Goal: Task Accomplishment & Management: Complete application form

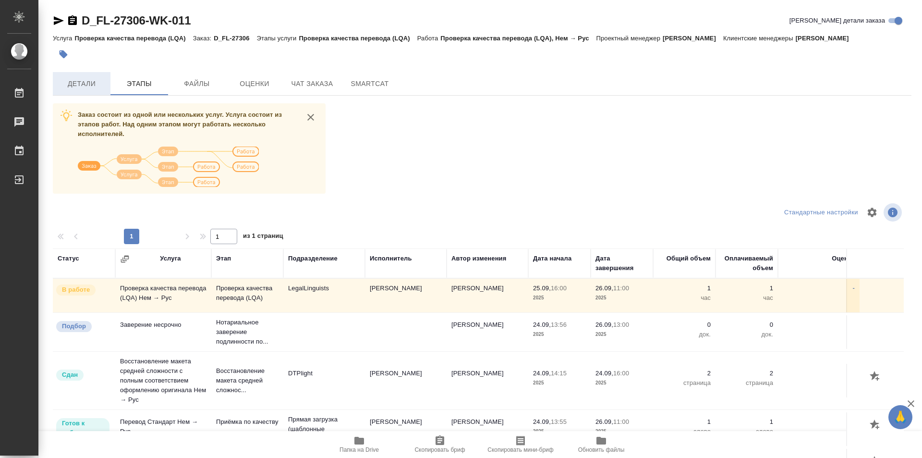
click at [83, 75] on button "Детали" at bounding box center [82, 83] width 58 height 23
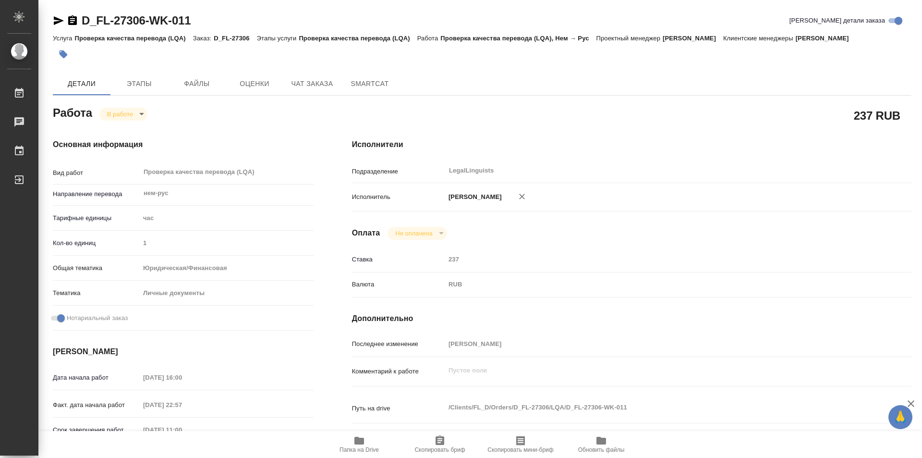
type textarea "x"
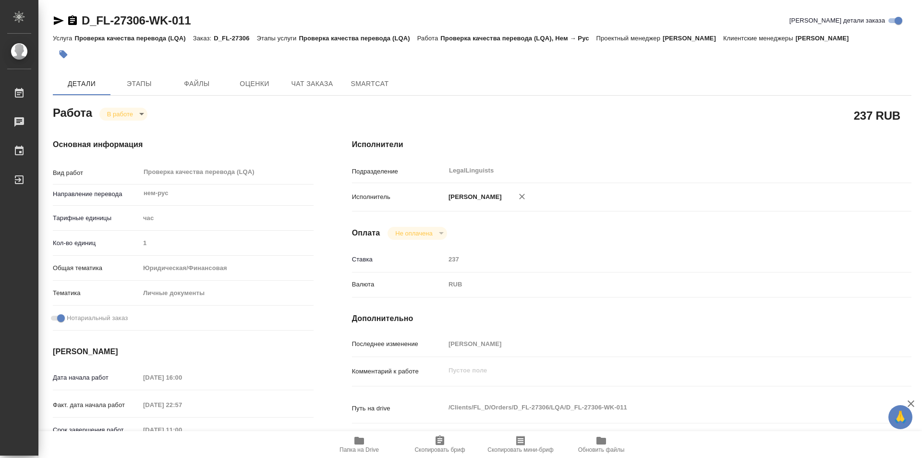
type textarea "x"
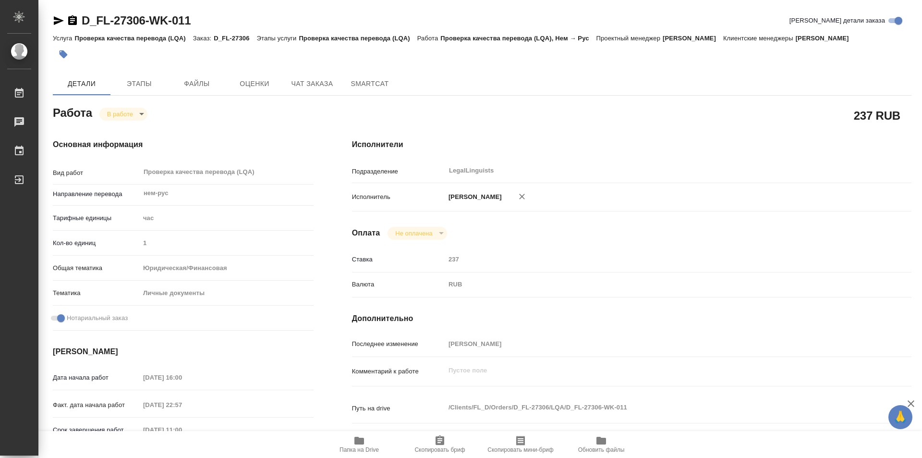
click at [72, 20] on icon "button" at bounding box center [72, 20] width 9 height 10
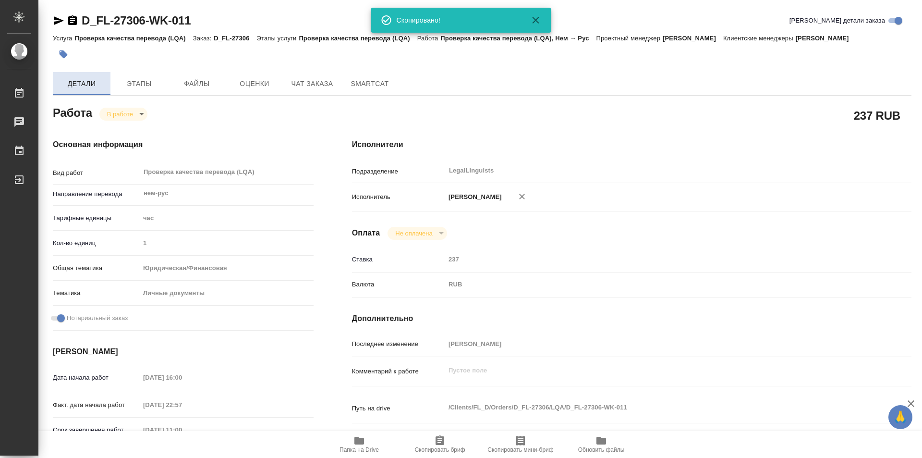
type textarea "x"
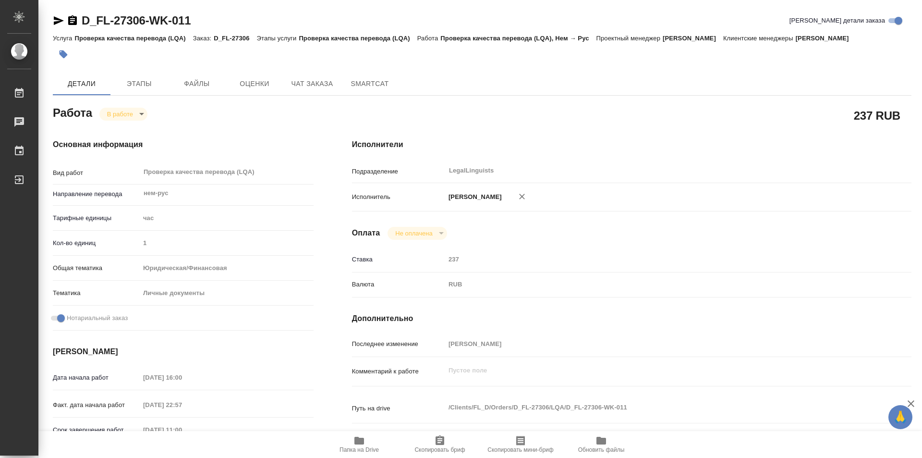
click at [359, 436] on icon "button" at bounding box center [359, 441] width 12 height 12
click at [139, 115] on body "🙏 .cls-1 fill:#fff; AWATERA Kozinets Larisa Работы 0 Чаты График Выйти D_FL-273…" at bounding box center [461, 229] width 922 height 458
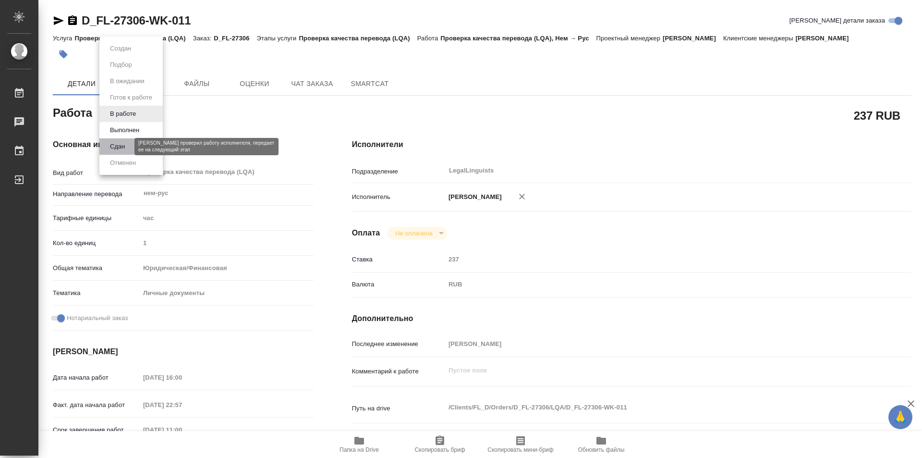
click at [117, 149] on button "Сдан" at bounding box center [117, 146] width 21 height 11
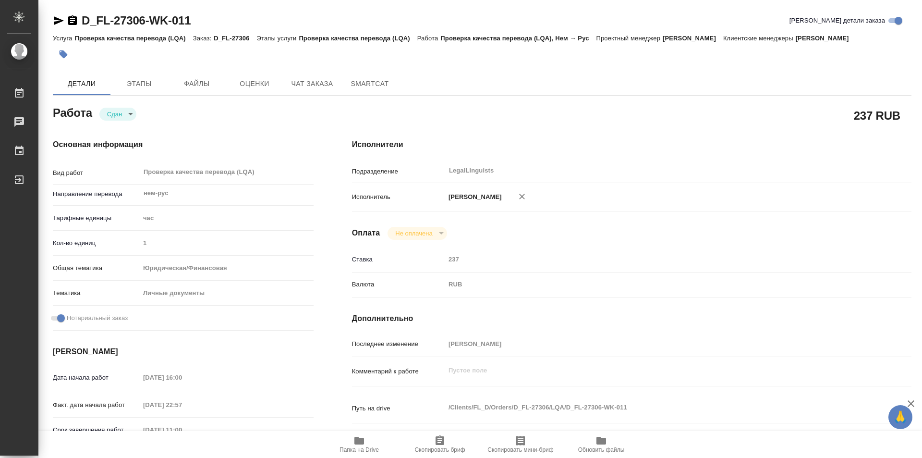
type textarea "x"
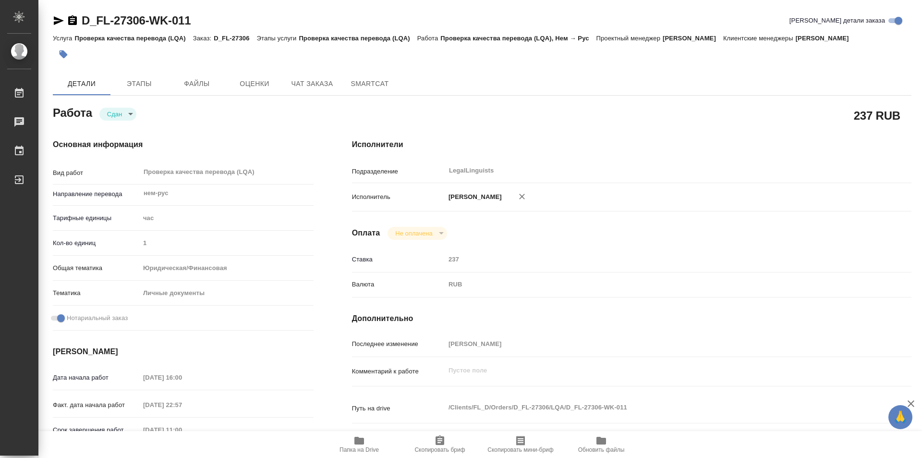
click at [72, 20] on icon "button" at bounding box center [72, 20] width 9 height 10
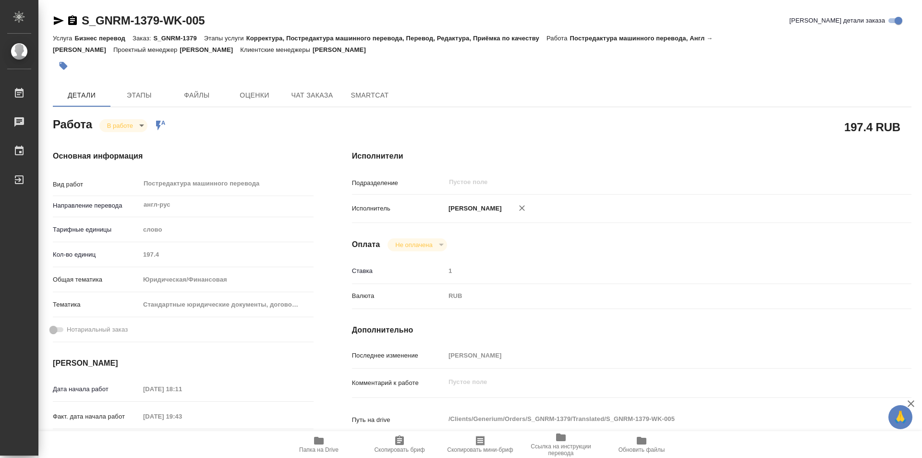
click at [316, 447] on span "Папка на Drive" at bounding box center [318, 449] width 39 height 7
click at [73, 20] on icon "button" at bounding box center [72, 20] width 9 height 10
click at [140, 123] on body "🙏 .cls-1 fill:#fff; AWATERA Kozinets [PERSON_NAME] 0 Чаты График Выйти S_GNRM-1…" at bounding box center [461, 229] width 922 height 458
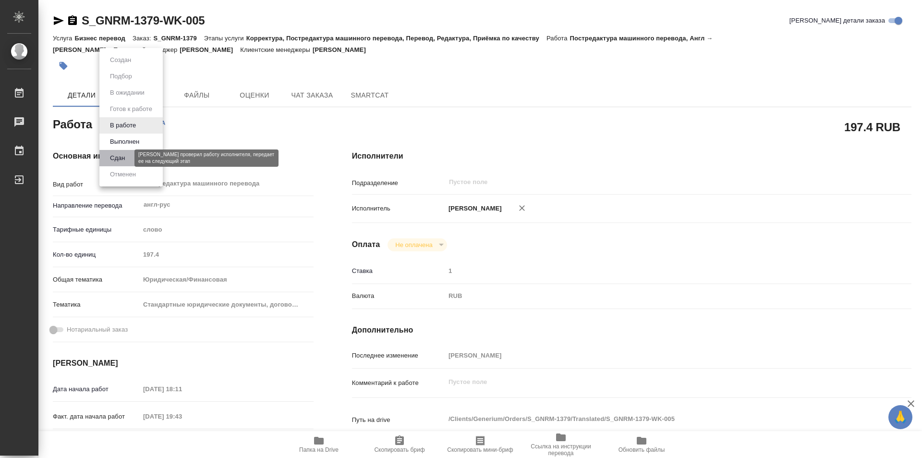
click at [111, 155] on button "Сдан" at bounding box center [117, 158] width 21 height 11
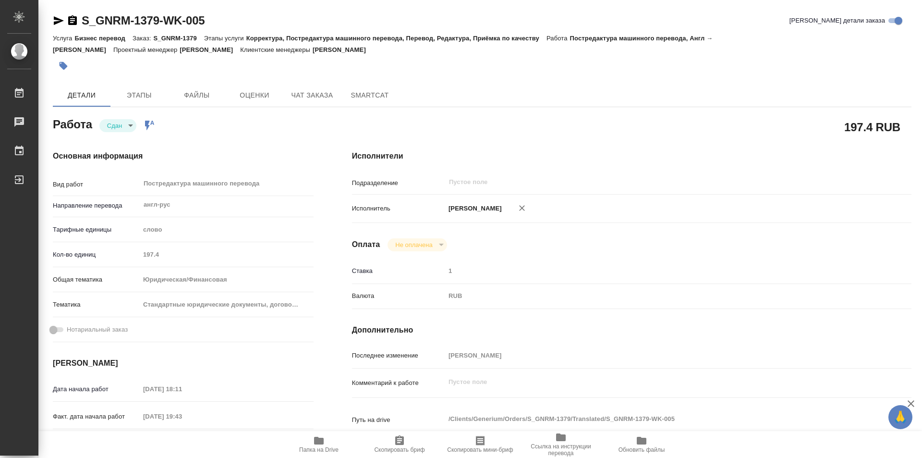
type textarea "x"
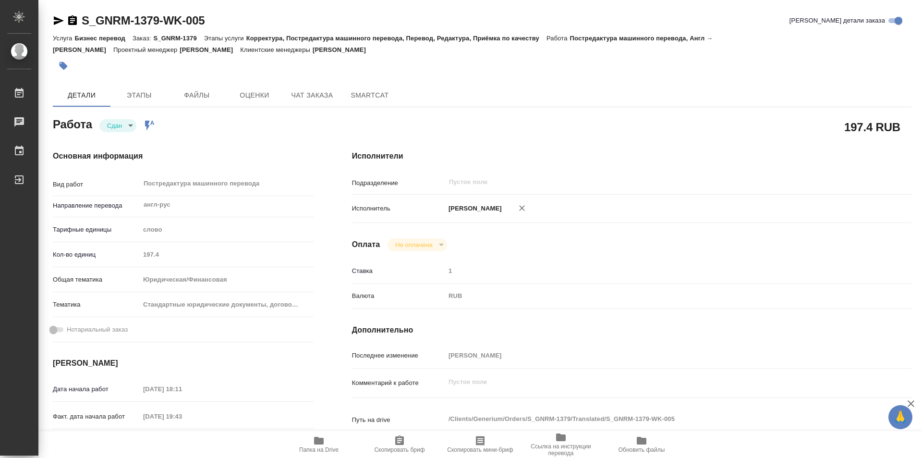
type textarea "x"
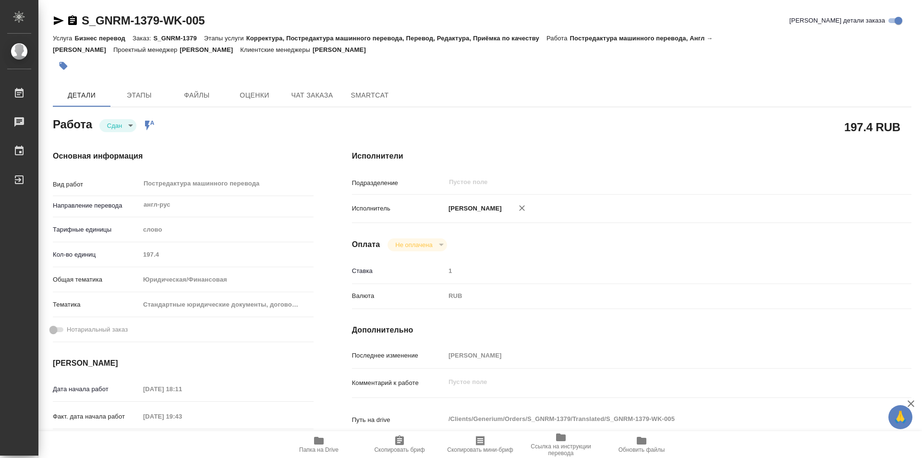
type textarea "x"
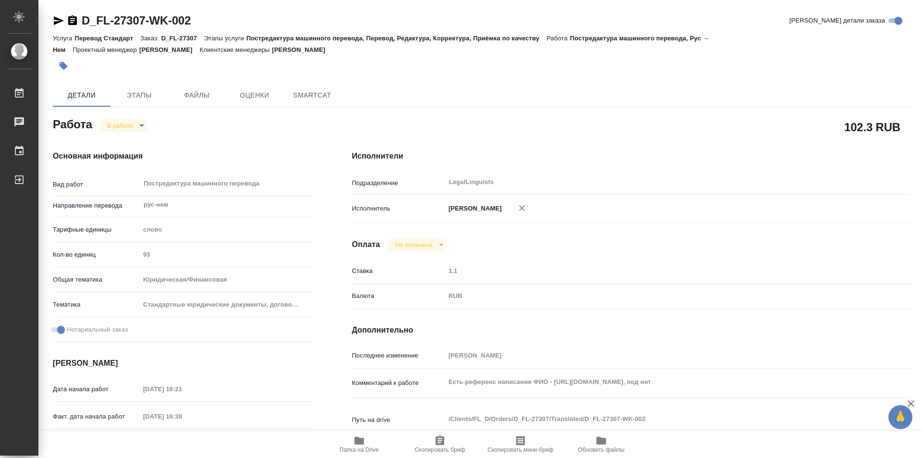
type textarea "x"
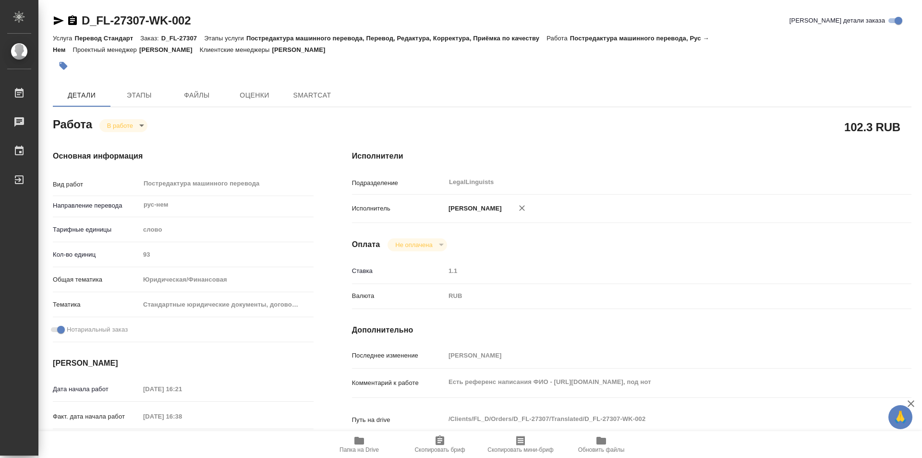
type textarea "x"
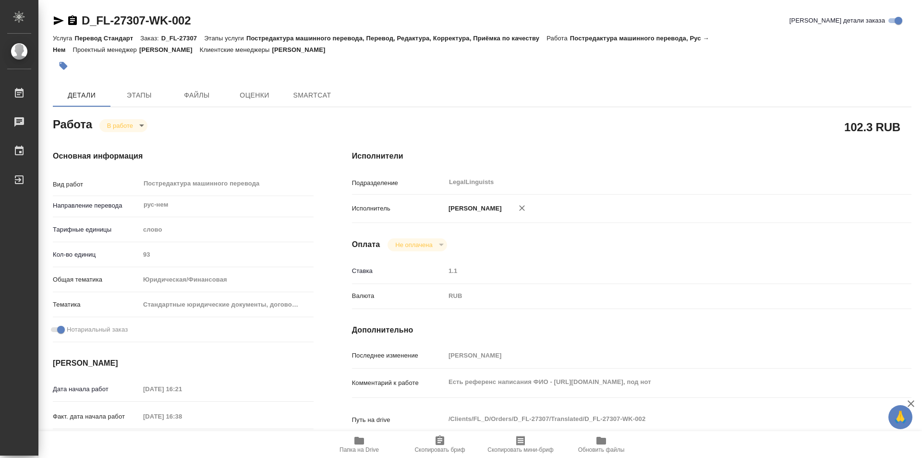
type textarea "x"
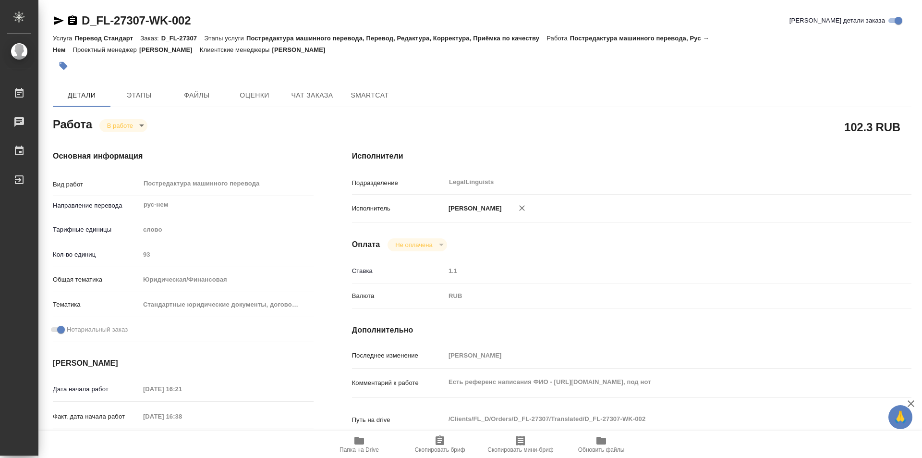
type textarea "x"
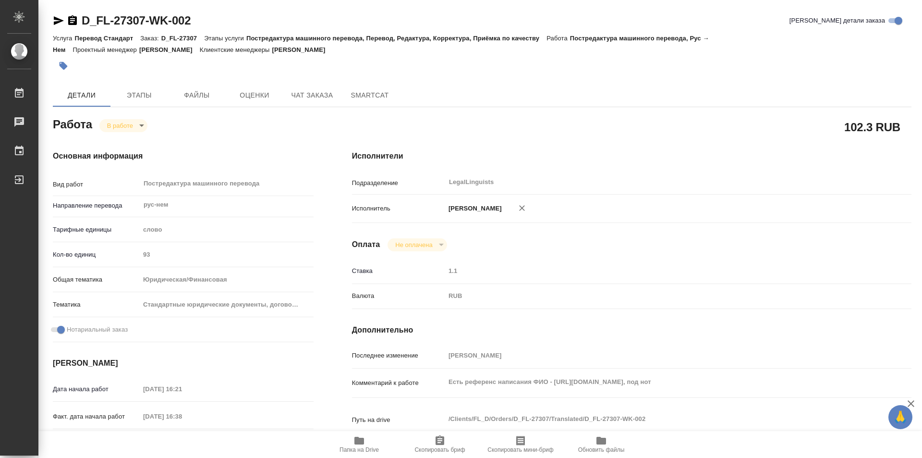
type textarea "x"
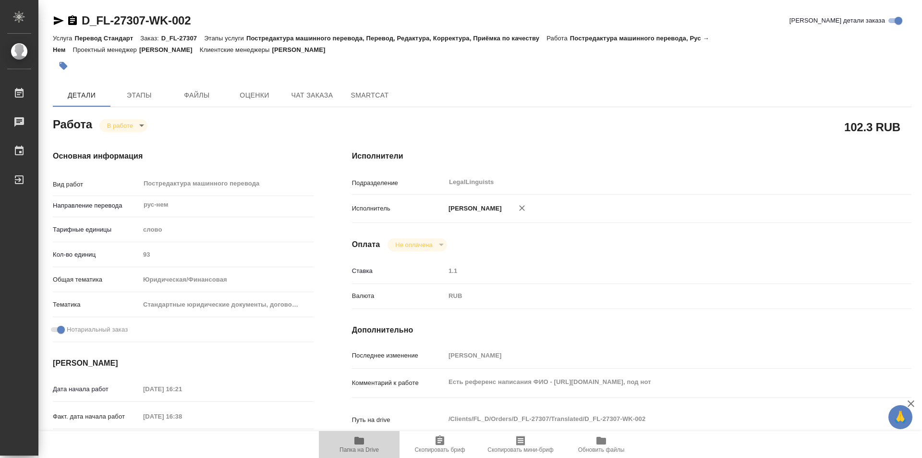
click at [364, 445] on icon "button" at bounding box center [359, 441] width 12 height 12
click at [71, 20] on icon "button" at bounding box center [72, 20] width 9 height 10
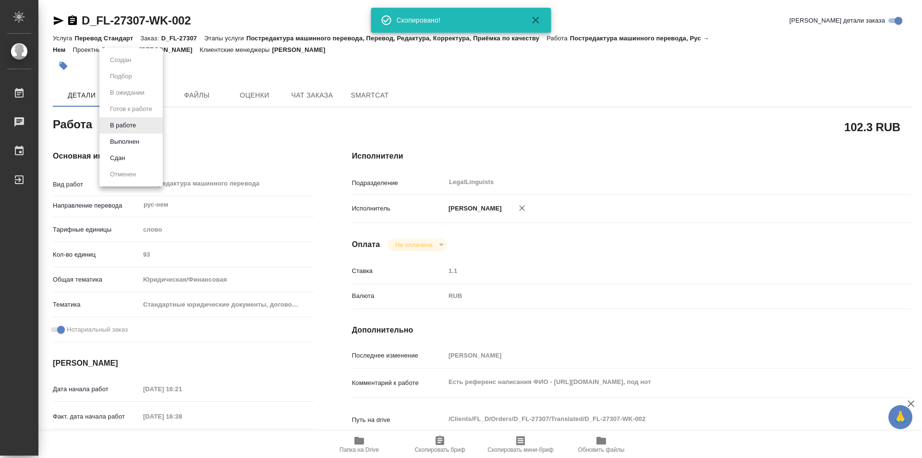
click at [140, 125] on body "🙏 .cls-1 fill:#fff; AWATERA Kozinets Larisa Работы 0 Чаты График Выйти D_FL-273…" at bounding box center [461, 229] width 922 height 458
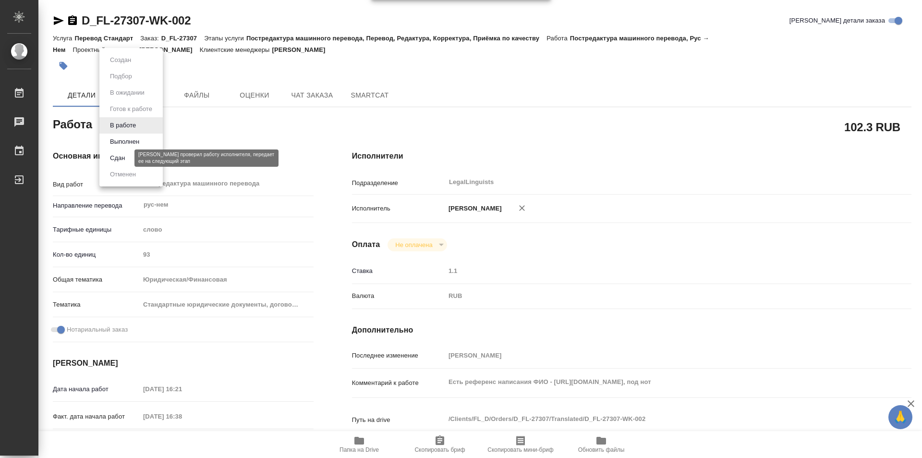
click at [126, 154] on button "Сдан" at bounding box center [117, 158] width 21 height 11
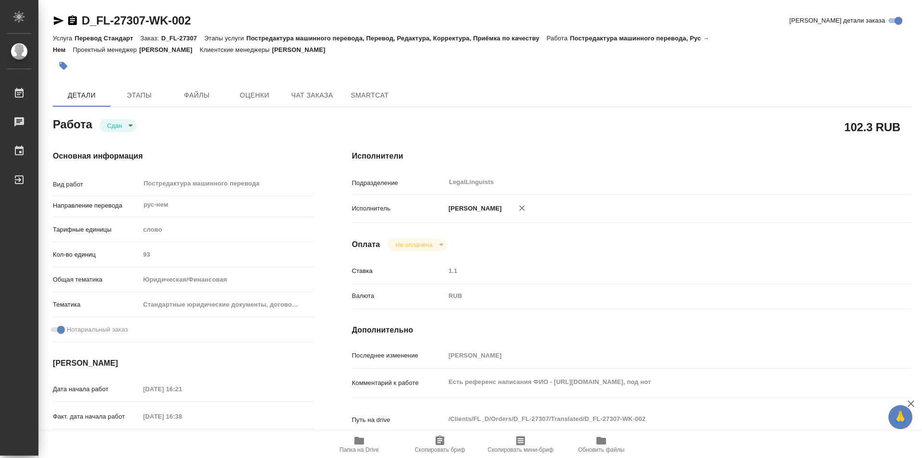
type textarea "x"
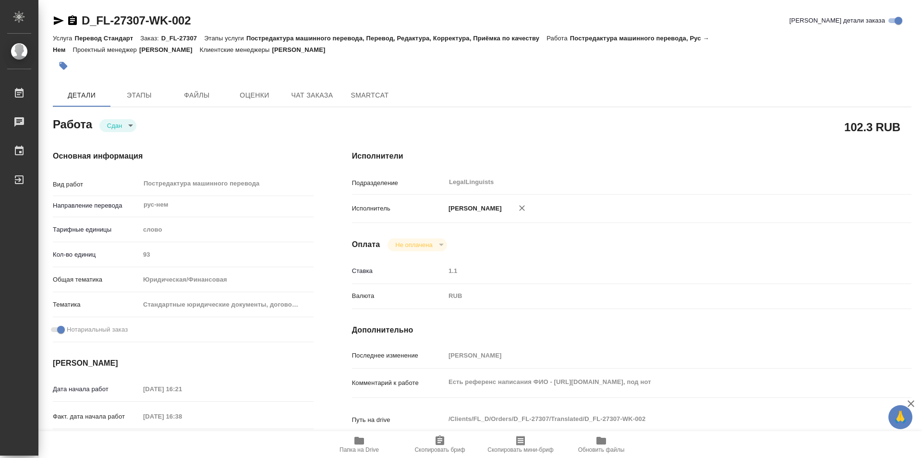
type textarea "x"
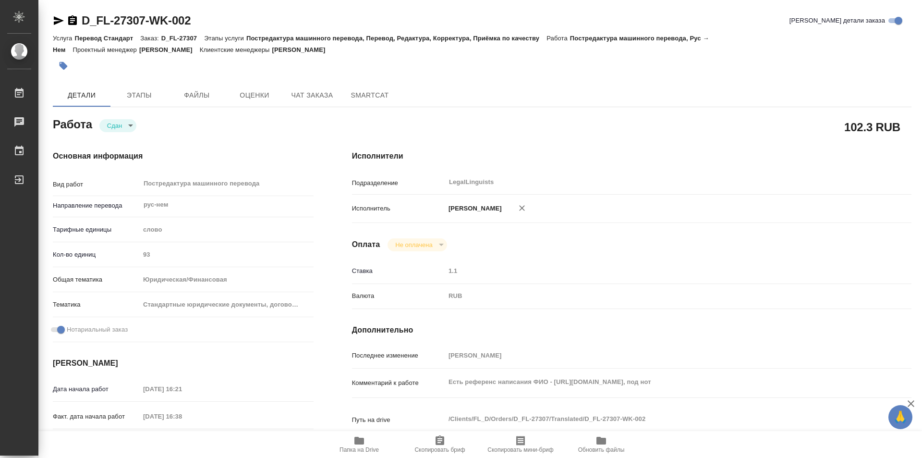
type textarea "x"
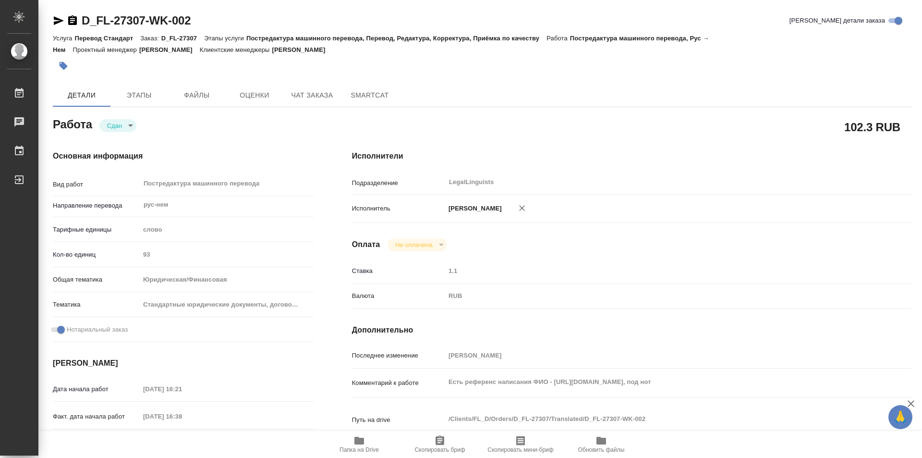
type textarea "x"
